Goal: Task Accomplishment & Management: Use online tool/utility

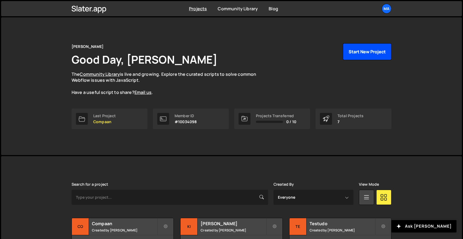
click at [365, 49] on button "Start New Project" at bounding box center [367, 51] width 49 height 17
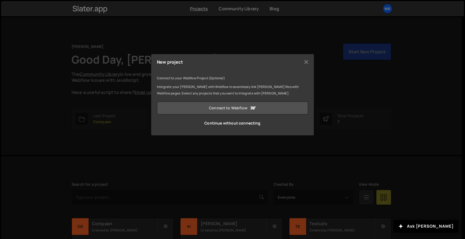
click at [243, 107] on link "Connect to Webflow" at bounding box center [232, 108] width 151 height 13
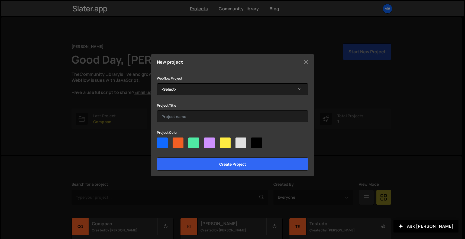
click at [222, 141] on div at bounding box center [225, 143] width 11 height 11
click at [222, 141] on input"] "radio" at bounding box center [222, 140] width 4 height 4
radio input"] "true"
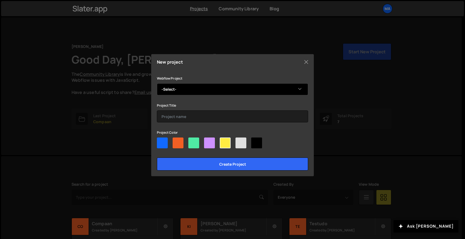
click at [221, 89] on select "-Select- Cary Academy - A Compass for Cary Academy’s Future" at bounding box center [232, 89] width 151 height 12
select select "68d2a4295242a00303a2f94c"
click at [157, 83] on select "-Select- Cary Academy - A Compass for Cary Academy’s Future" at bounding box center [232, 89] width 151 height 12
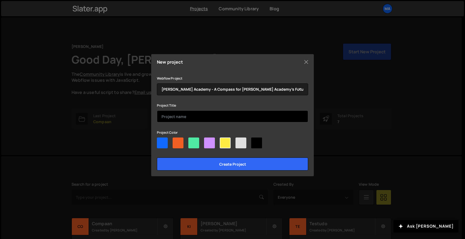
click at [206, 116] on input "text" at bounding box center [232, 117] width 151 height 12
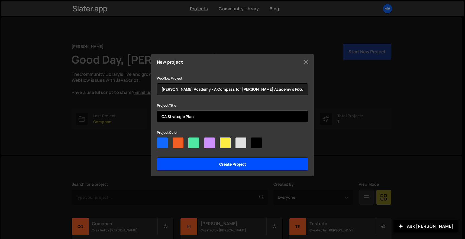
type input "CA Strategic Plan"
click at [226, 165] on input "Create project" at bounding box center [232, 164] width 151 height 13
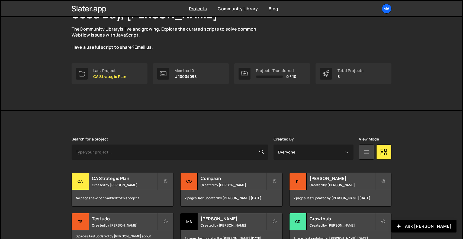
scroll to position [74, 0]
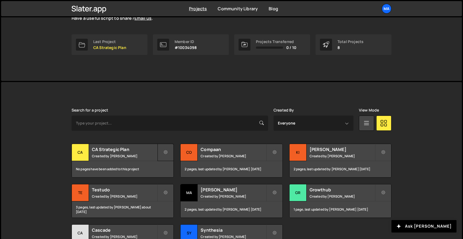
click at [167, 150] on icon at bounding box center [166, 152] width 4 height 5
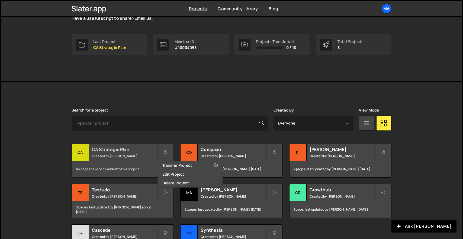
click at [141, 152] on div "CA Strategic Plan Created by Matteo Fabbiani" at bounding box center [123, 152] width 102 height 17
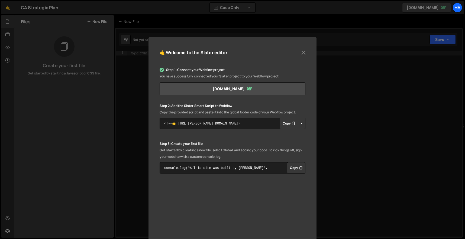
scroll to position [31, 0]
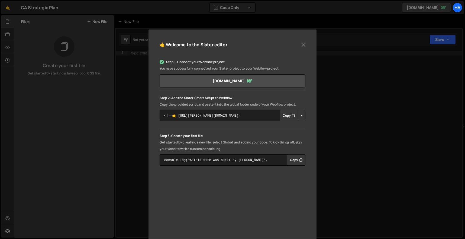
click at [300, 117] on button "Button group with nested dropdown" at bounding box center [302, 115] width 8 height 11
click at [326, 126] on link "Copy Staging Script" at bounding box center [324, 126] width 53 height 8
click at [301, 116] on button "Button group with nested dropdown" at bounding box center [302, 115] width 8 height 11
click at [318, 125] on link "Copy Staging Script" at bounding box center [324, 126] width 53 height 8
click at [284, 112] on button "Copy" at bounding box center [289, 115] width 18 height 11
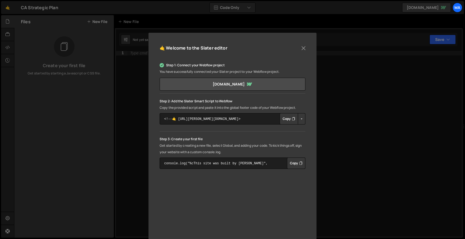
scroll to position [24, 0]
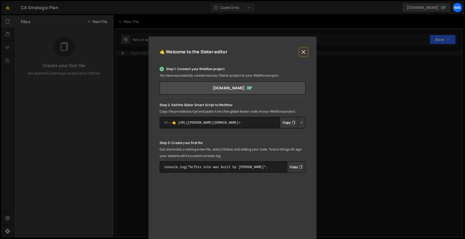
click at [306, 51] on button "Close" at bounding box center [303, 52] width 8 height 8
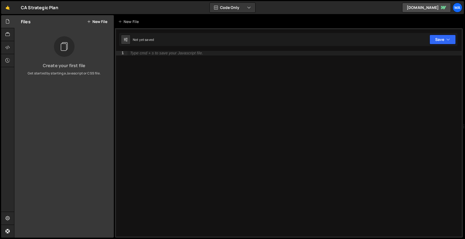
click at [100, 22] on button "New File" at bounding box center [97, 22] width 20 height 4
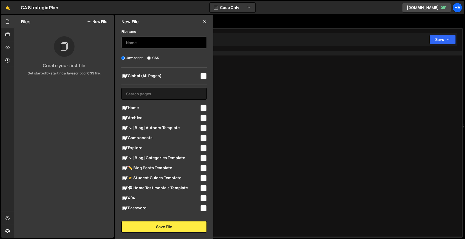
click at [141, 44] on input "text" at bounding box center [163, 43] width 85 height 12
type input "general"
click at [193, 76] on span "Global (All Pages)" at bounding box center [160, 76] width 78 height 7
checkbox input "true"
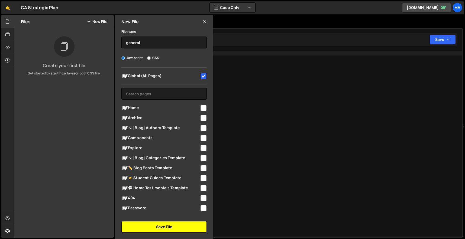
click at [189, 224] on button "Save File" at bounding box center [163, 226] width 85 height 11
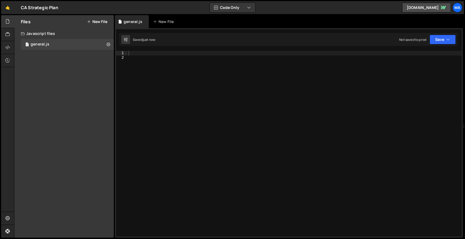
click at [142, 53] on div at bounding box center [294, 148] width 334 height 195
click at [204, 67] on div at bounding box center [294, 148] width 334 height 195
paste textarea "})();"
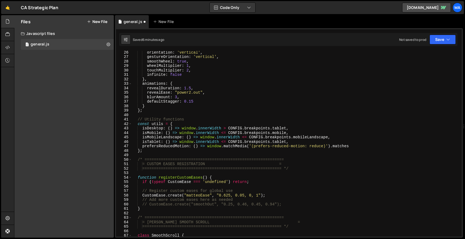
scroll to position [0, 0]
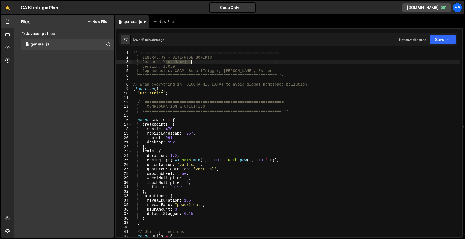
drag, startPoint x: 164, startPoint y: 61, endPoint x: 192, endPoint y: 61, distance: 27.1
click at [192, 61] on div "/* ============================================================ = GENERAL.JS - …" at bounding box center [296, 148] width 328 height 195
click at [189, 62] on div "/* ============================================================ = GENERAL.JS - …" at bounding box center [296, 144] width 328 height 186
click at [177, 65] on div "/* ============================================================ = GENERAL.JS - …" at bounding box center [296, 148] width 328 height 195
drag, startPoint x: 164, startPoint y: 62, endPoint x: 188, endPoint y: 62, distance: 24.1
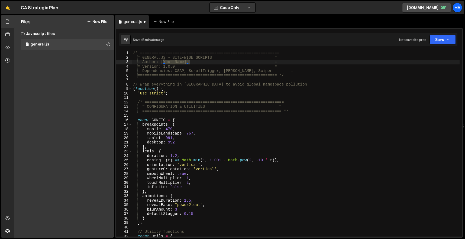
click at [188, 62] on div "/* ============================================================ = GENERAL.JS - …" at bounding box center [296, 148] width 328 height 195
click at [258, 62] on div "/* ============================================================ = GENERAL.JS - …" at bounding box center [296, 148] width 328 height 195
type textarea "= Author: Matteo Fabbiani ="
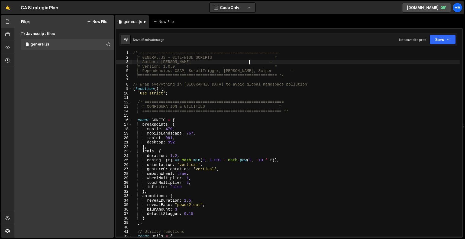
click at [273, 78] on div "/* ============================================================ = GENERAL.JS - …" at bounding box center [296, 148] width 328 height 195
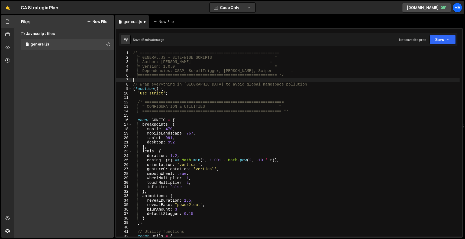
click at [266, 73] on div "/* ============================================================ = GENERAL.JS - …" at bounding box center [296, 148] width 328 height 195
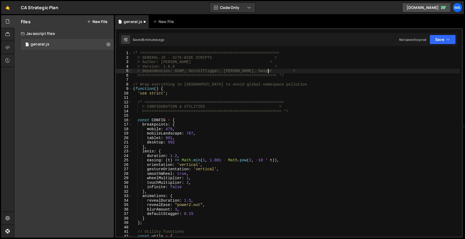
scroll to position [0, 9]
click at [273, 85] on div "/* ============================================================ = GENERAL.JS - …" at bounding box center [296, 148] width 328 height 195
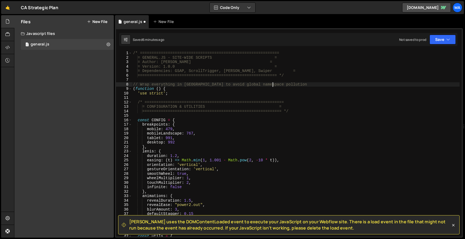
scroll to position [0, 0]
type textarea "// Wrap everything in IIFE to avoid global namespace pollution"
copy span "Slater uses the DOMContentLoaded event to execute your JavaScript on your Webfl…"
drag, startPoint x: 129, startPoint y: 222, endPoint x: 331, endPoint y: 229, distance: 202.3
click at [331, 229] on span "Slater uses the DOMContentLoaded event to execute your JavaScript on your Webfl…" at bounding box center [289, 225] width 321 height 12
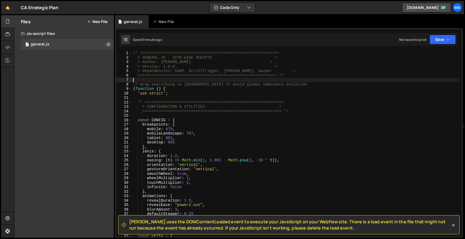
click at [200, 79] on div "/* ============================================================ = GENERAL.JS - …" at bounding box center [296, 148] width 328 height 195
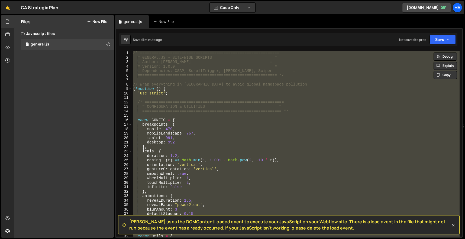
paste textarea
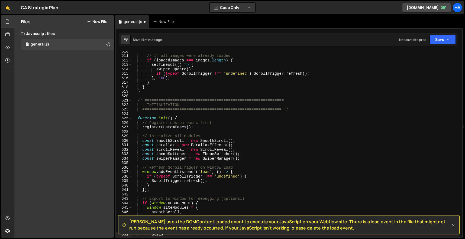
click at [454, 227] on icon at bounding box center [453, 225] width 5 height 5
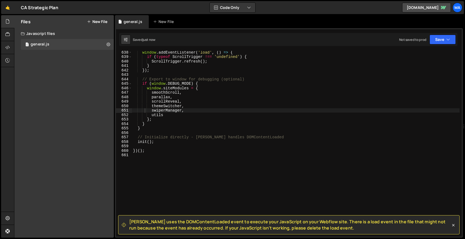
scroll to position [2849, 0]
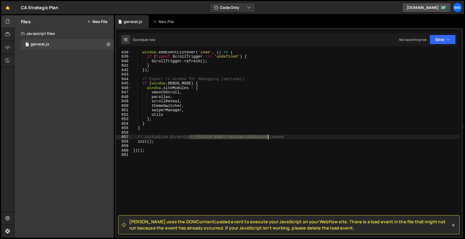
drag, startPoint x: 188, startPoint y: 137, endPoint x: 268, endPoint y: 137, distance: 79.7
click at [268, 137] on div "window . addEventListener ( 'load' , ( ) => { if ( typeof ScrollTrigger !== 'un…" at bounding box center [296, 147] width 328 height 195
type textarea "// Initialize directly"
click at [268, 137] on div "window . addEventListener ( 'load' , ( ) => { if ( typeof ScrollTrigger !== 'un…" at bounding box center [296, 147] width 328 height 195
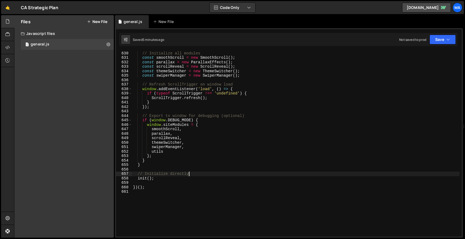
scroll to position [2781, 0]
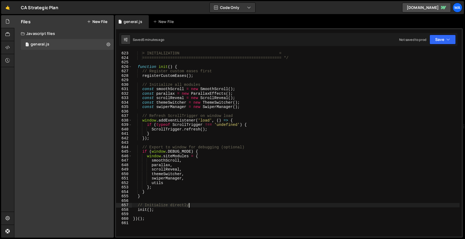
click at [234, 230] on div "/* ============================================================ = INITIALIZATIO…" at bounding box center [296, 144] width 328 height 195
click at [283, 69] on div "/* ============================================================ = INITIALIZATIO…" at bounding box center [296, 144] width 328 height 195
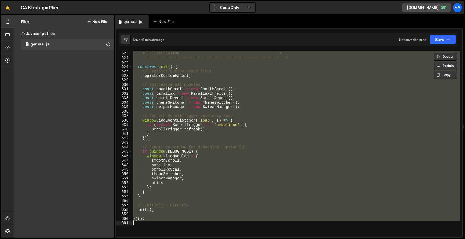
paste textarea
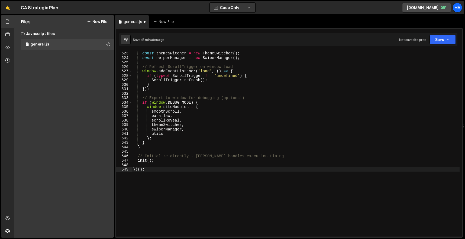
type textarea "utils"
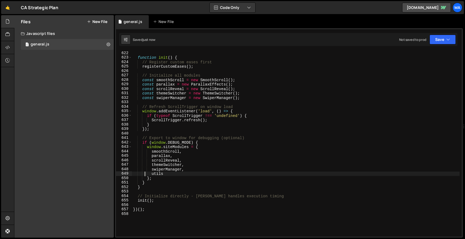
scroll to position [2776, 0]
click at [101, 25] on div "Files New File" at bounding box center [63, 21] width 99 height 13
click at [100, 24] on button "New File" at bounding box center [97, 22] width 20 height 4
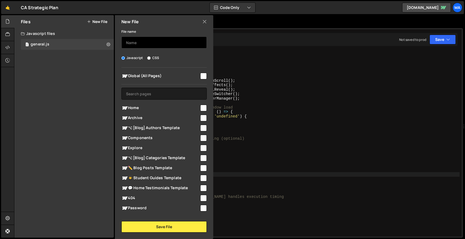
click at [140, 45] on input "text" at bounding box center [163, 43] width 85 height 12
type input "Ho"
type input "home.js"
click at [124, 110] on icon at bounding box center [124, 108] width 7 height 7
checkbox input "true"
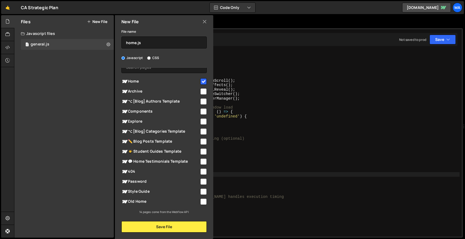
scroll to position [0, 0]
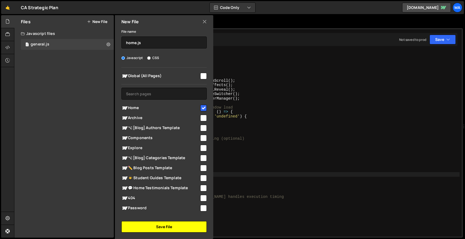
click at [163, 227] on button "Save File" at bounding box center [163, 226] width 85 height 11
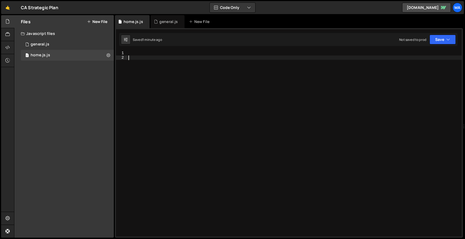
click at [217, 110] on div at bounding box center [294, 148] width 334 height 195
paste textarea "})();"
type textarea "})();"
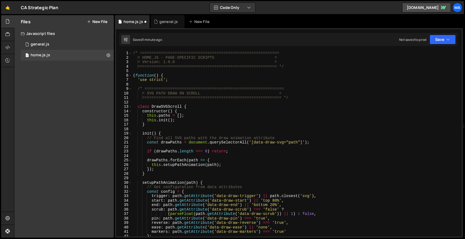
scroll to position [1217, 0]
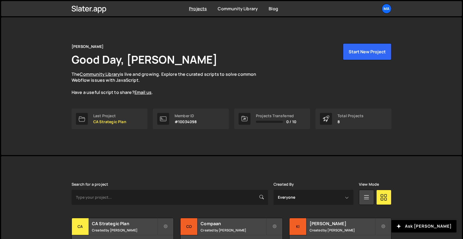
scroll to position [120, 0]
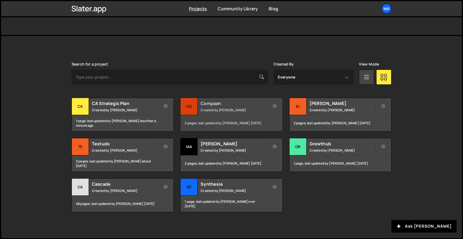
click at [224, 109] on small "Created by Matteo Fabbiani" at bounding box center [233, 110] width 65 height 5
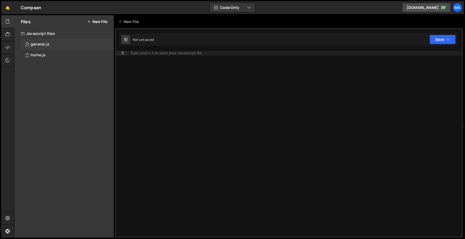
click at [66, 41] on div "1 general.js 0" at bounding box center [67, 44] width 93 height 11
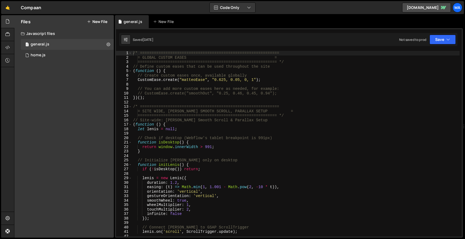
click at [204, 86] on div "/* ============================================================ = GLOBAL CUSTOM…" at bounding box center [296, 148] width 328 height 195
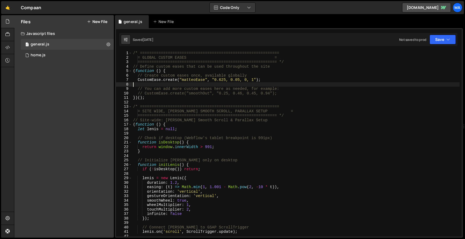
type textarea "})();"
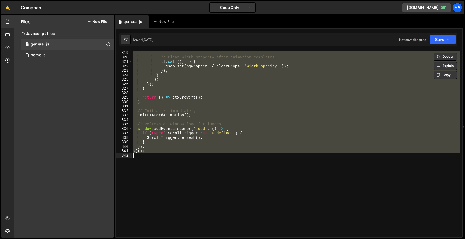
scroll to position [3657, 0]
click at [330, 156] on div "} // Clear width property after animation completes tl . call (( ) => { gsap . …" at bounding box center [296, 144] width 328 height 186
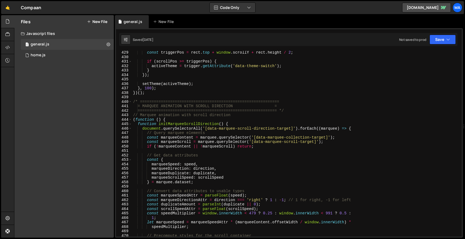
scroll to position [1856, 0]
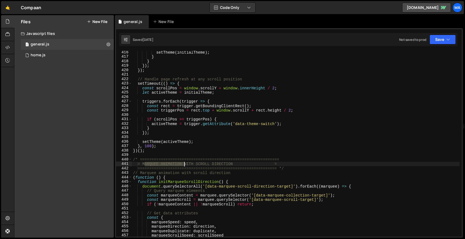
drag, startPoint x: 145, startPoint y: 163, endPoint x: 184, endPoint y: 163, distance: 39.0
click at [184, 163] on div "setTheme ( initialTheme ) ; } } }) ; }) ; // Handle page refresh at any scroll …" at bounding box center [296, 147] width 328 height 195
type textarea "= MARQUEE ANIMATION WITH SCROLL DIRECTION ="
